Goal: Understand process/instructions

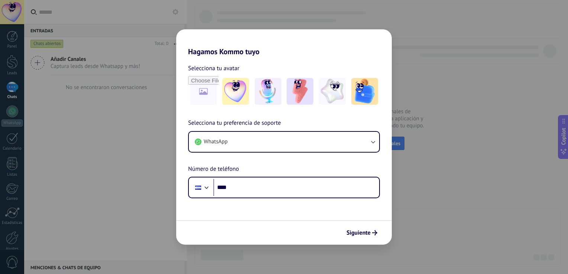
click at [171, 158] on div "Hagamos Kommo tuyo Selecciona tu avatar Selecciona tu preferencia de soporte Wh…" at bounding box center [284, 137] width 568 height 274
drag, startPoint x: 143, startPoint y: 176, endPoint x: 18, endPoint y: 87, distance: 152.7
click at [137, 174] on div "Hagamos Kommo tuyo Selecciona tu avatar Selecciona tu preferencia de soporte Wh…" at bounding box center [284, 137] width 568 height 274
click at [4, 66] on div "Hagamos Kommo tuyo Selecciona tu avatar Selecciona tu preferencia de soporte Wh…" at bounding box center [284, 137] width 568 height 274
click at [12, 90] on div "Hagamos Kommo tuyo Selecciona tu avatar Selecciona tu preferencia de soporte Wh…" at bounding box center [284, 137] width 568 height 274
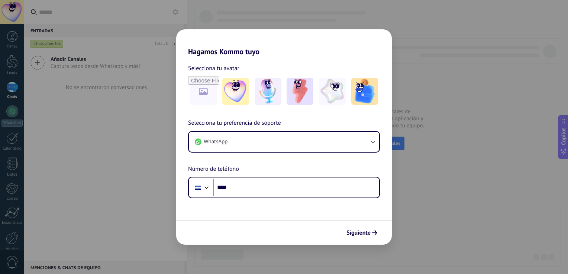
click at [7, 121] on div "Hagamos Kommo tuyo Selecciona tu avatar Selecciona tu preferencia de soporte Wh…" at bounding box center [284, 137] width 568 height 274
